Goal: Transaction & Acquisition: Download file/media

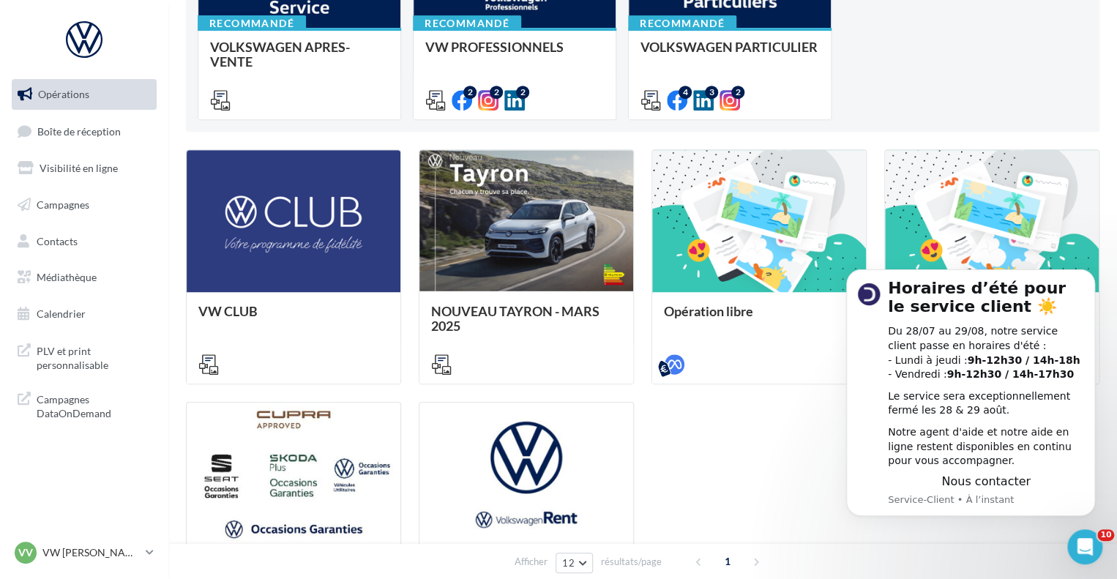
scroll to position [366, 0]
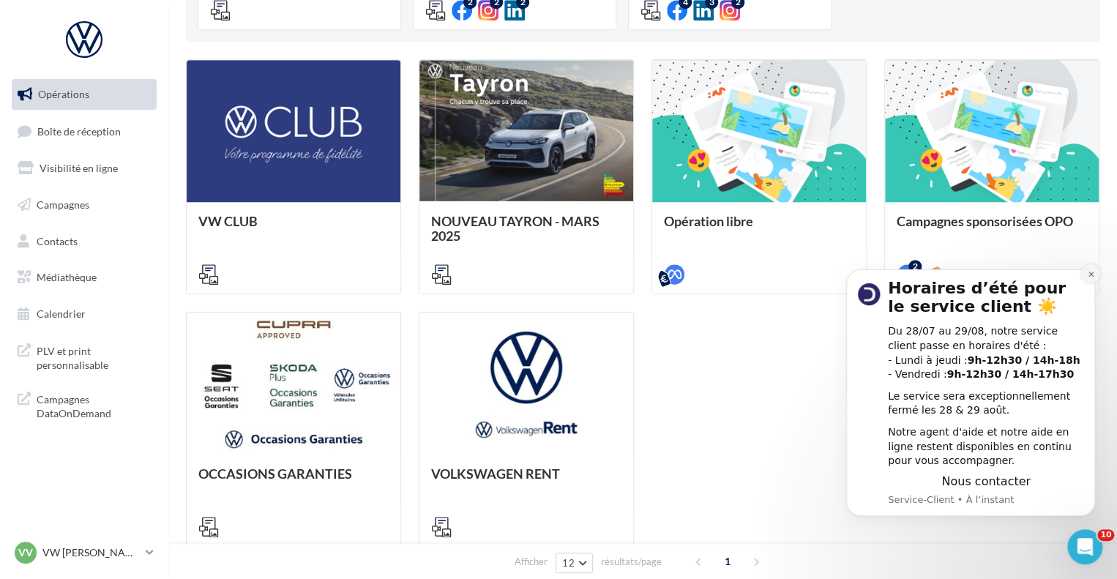
click at [1087, 277] on icon "Dismiss notification" at bounding box center [1091, 274] width 8 height 8
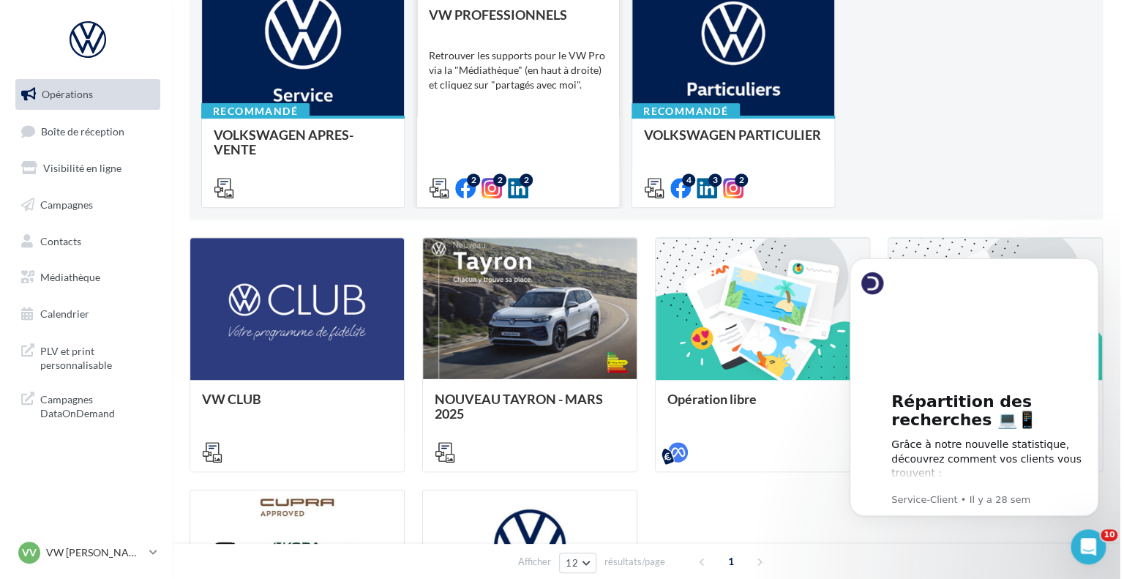
scroll to position [0, 0]
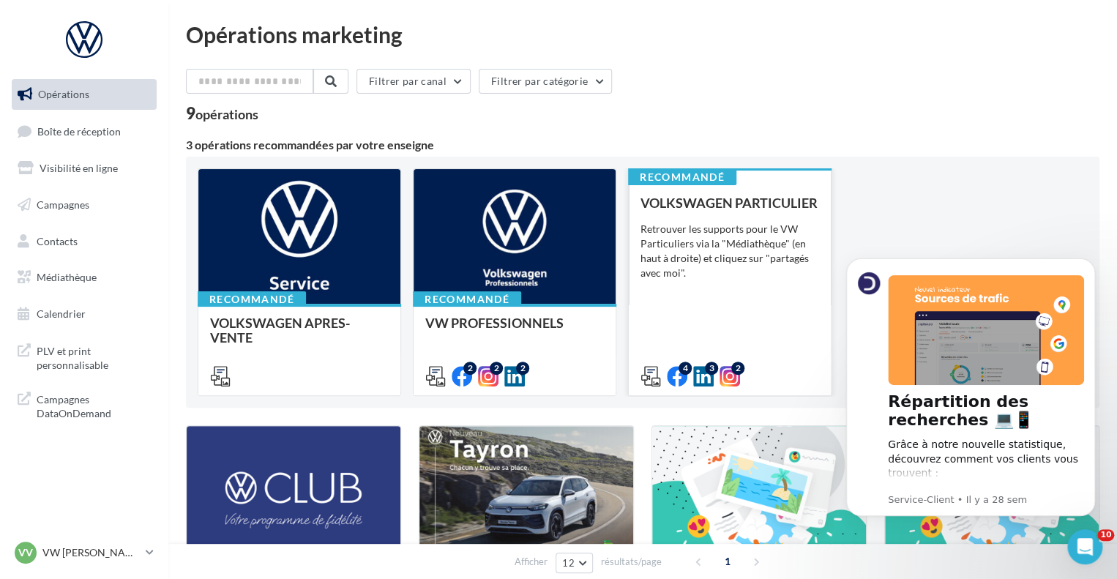
click at [698, 260] on div "Retrouver les supports pour le VW Particuliers via la "Médiathèque" (en haut à …" at bounding box center [729, 251] width 179 height 59
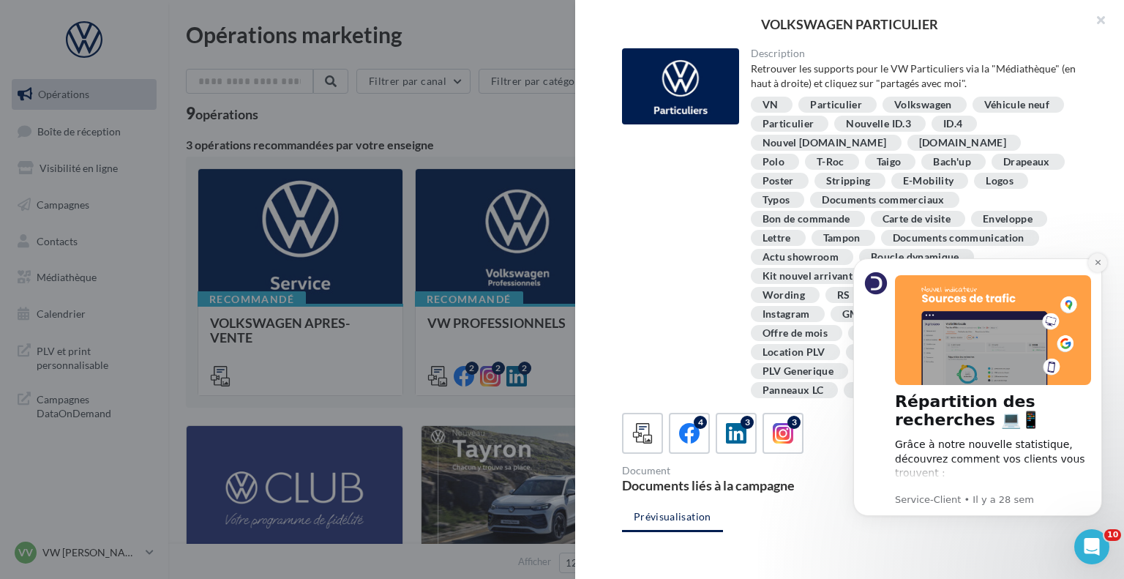
click at [1096, 265] on icon "Dismiss notification" at bounding box center [1097, 262] width 5 height 5
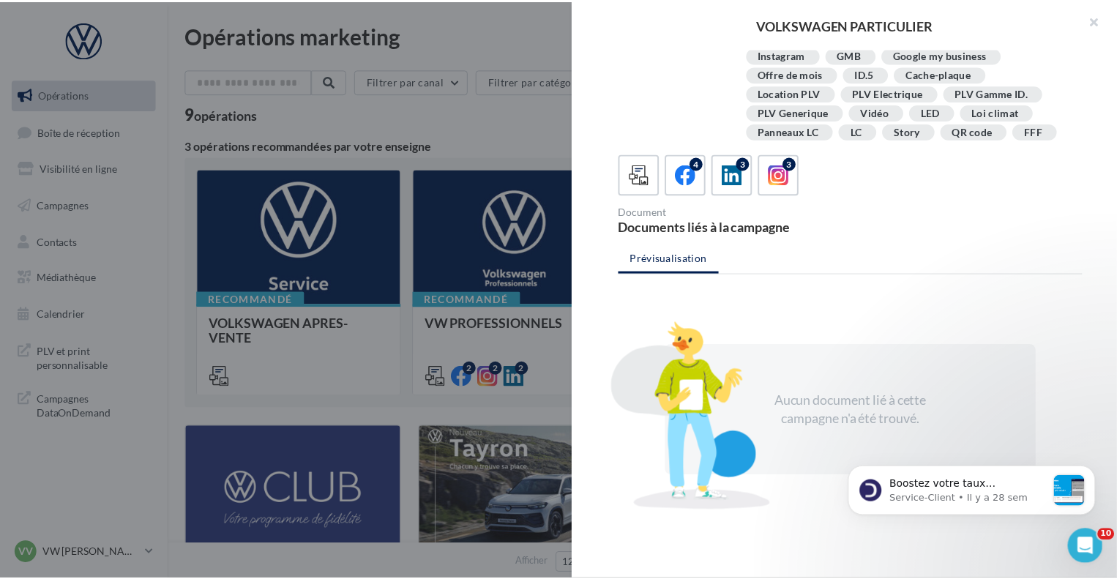
scroll to position [265, 0]
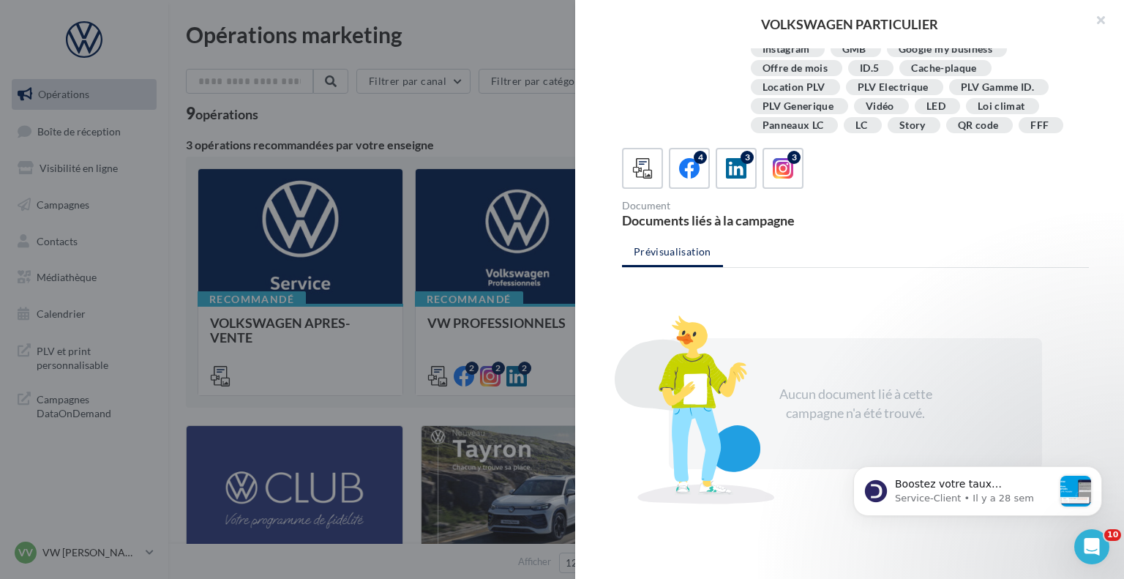
click at [369, 107] on div at bounding box center [562, 289] width 1124 height 579
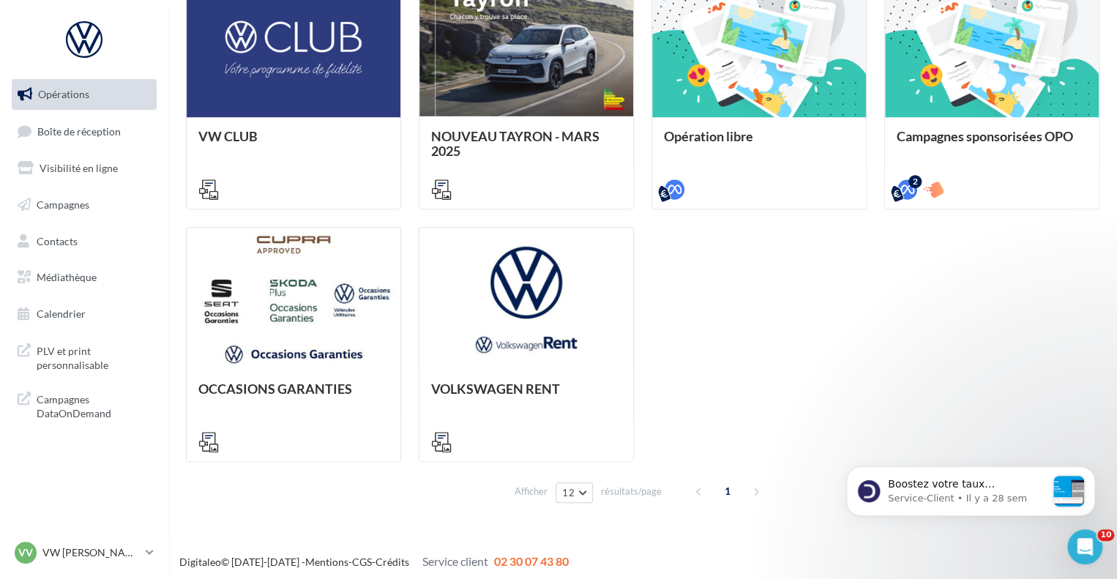
scroll to position [455, 0]
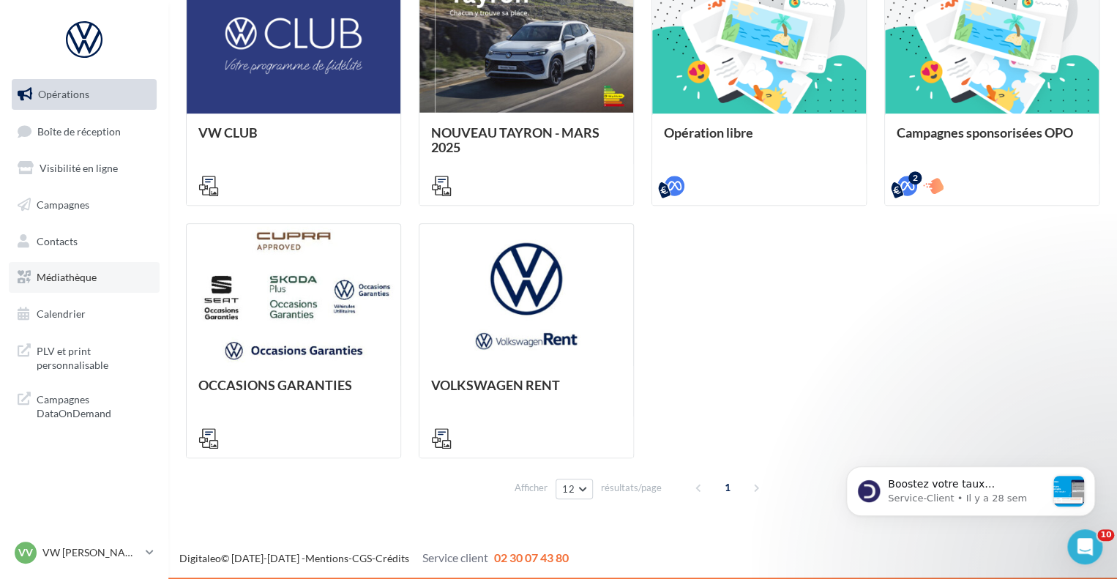
click at [85, 274] on span "Médiathèque" at bounding box center [67, 277] width 60 height 12
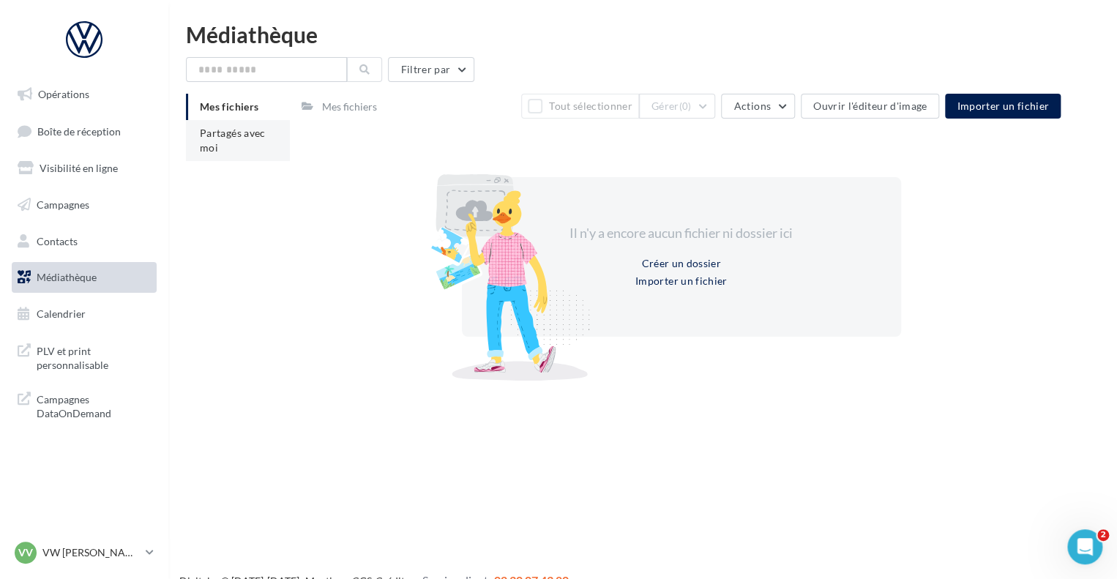
click at [228, 130] on span "Partagés avec moi" at bounding box center [233, 140] width 66 height 27
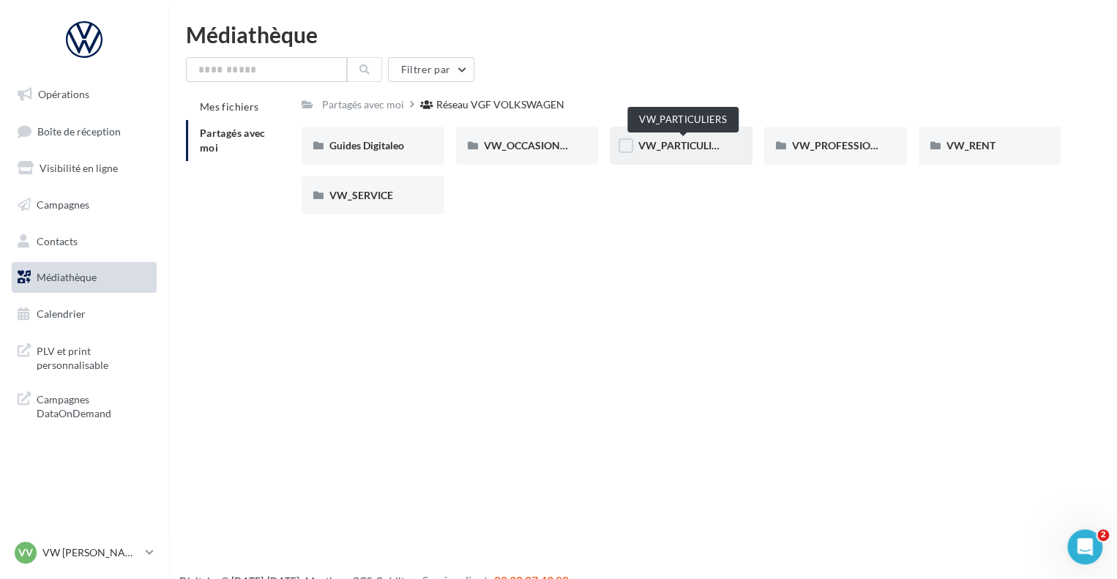
click at [680, 146] on span "VW_PARTICULIERS" at bounding box center [683, 145] width 91 height 12
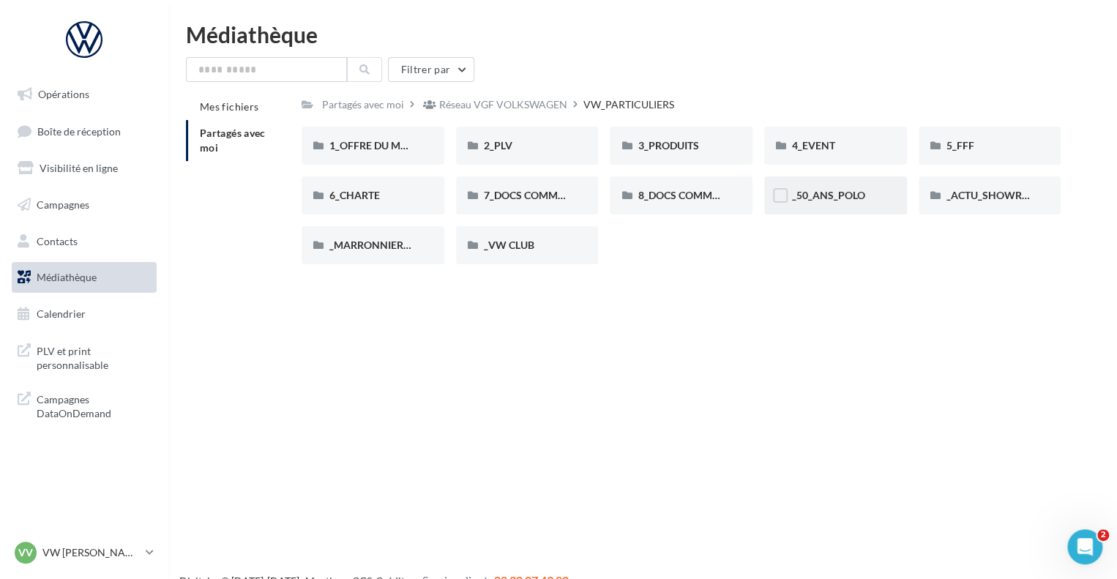
click at [828, 207] on div "_50_ANS_POLO" at bounding box center [835, 195] width 143 height 38
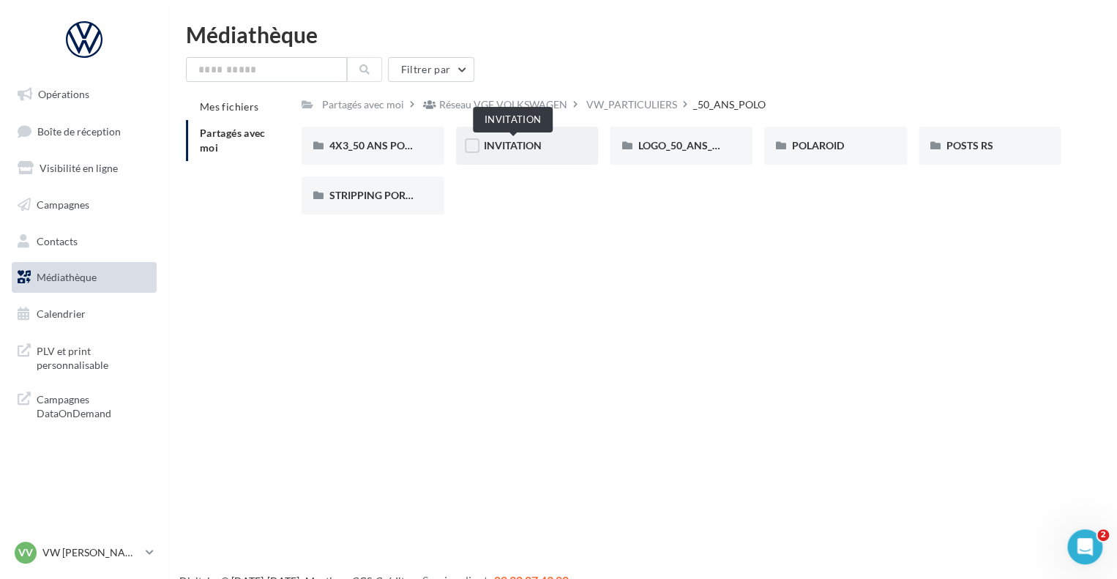
click at [527, 142] on span "INVITATION" at bounding box center [513, 145] width 58 height 12
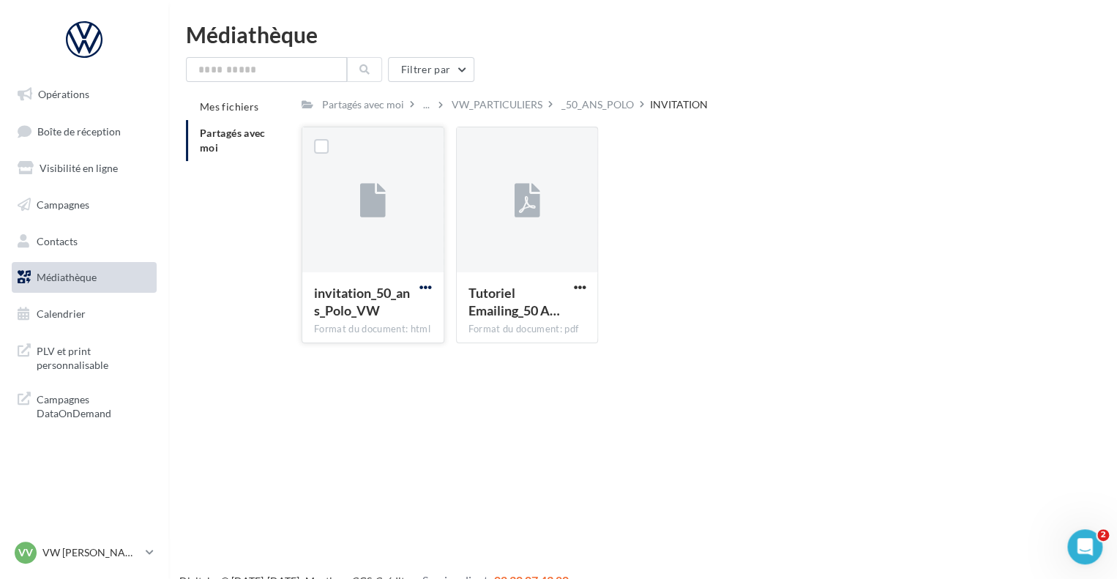
click at [427, 289] on span "button" at bounding box center [425, 287] width 12 height 12
click at [375, 315] on button "Télécharger" at bounding box center [361, 316] width 146 height 38
click at [600, 110] on div "_50_ANS_POLO" at bounding box center [597, 104] width 72 height 15
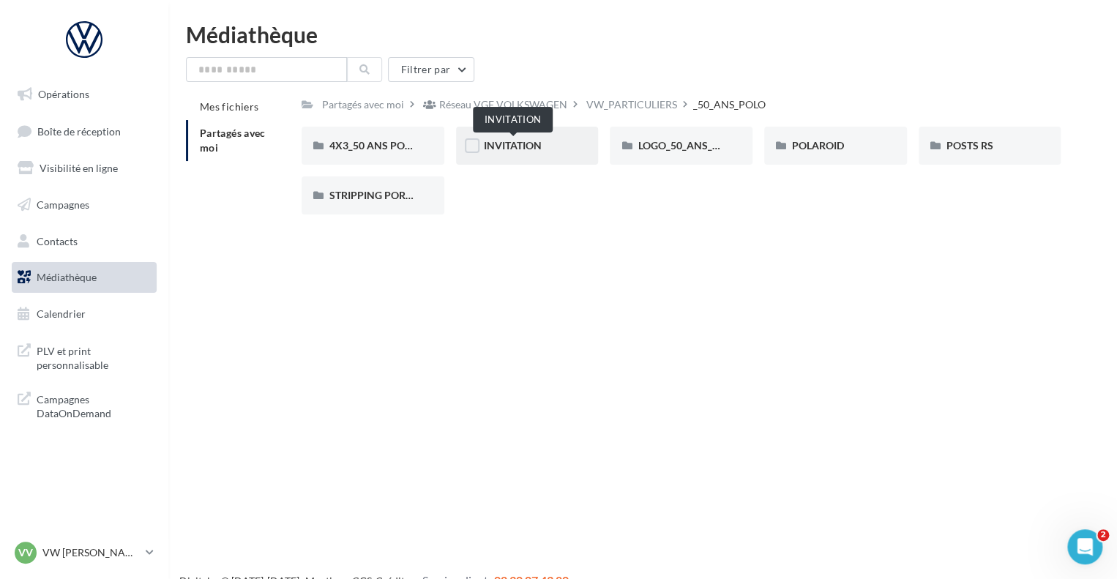
click at [524, 153] on div "INVITATION" at bounding box center [527, 145] width 87 height 15
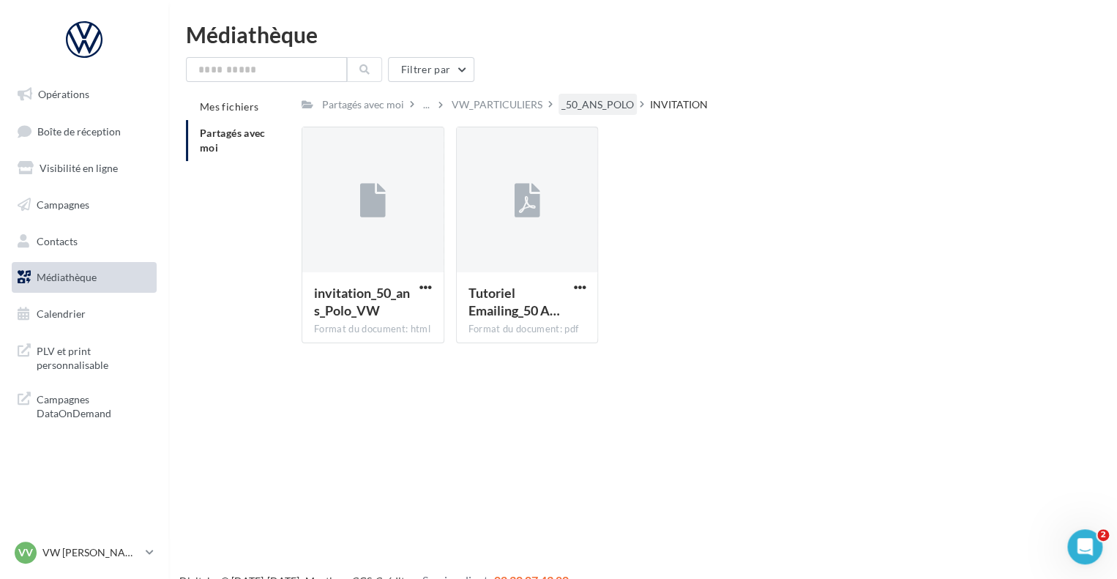
click at [606, 102] on div "_50_ANS_POLO" at bounding box center [597, 104] width 72 height 15
